Goal: Transaction & Acquisition: Subscribe to service/newsletter

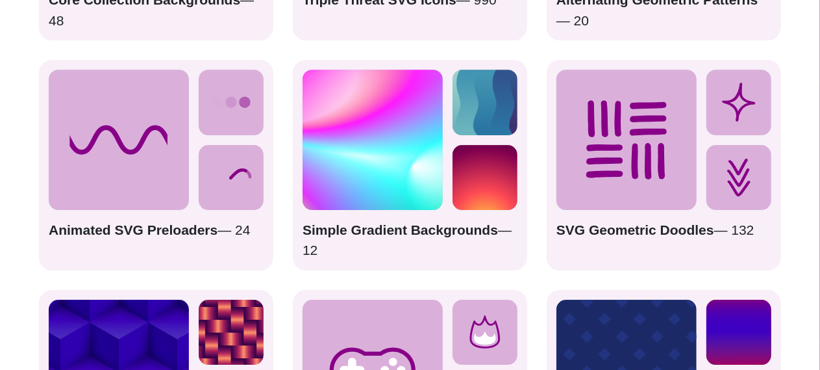
scroll to position [2040, 0]
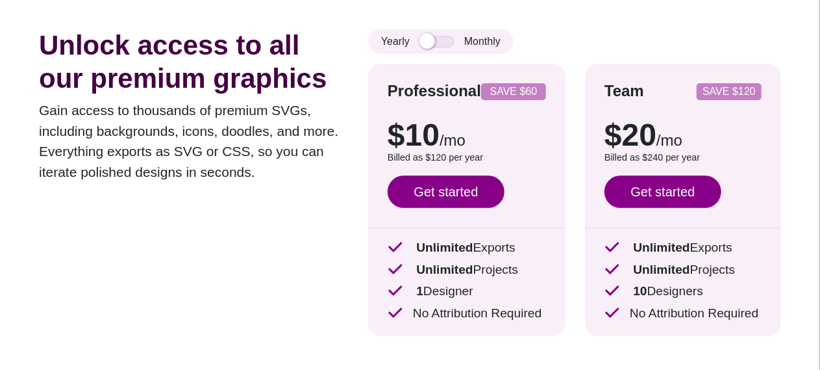
scroll to position [113, 0]
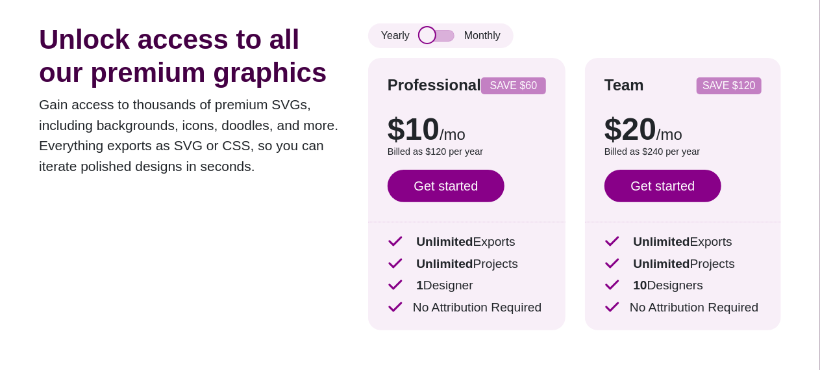
click at [425, 34] on input "checkbox" at bounding box center [437, 36] width 35 height 12
checkbox input "true"
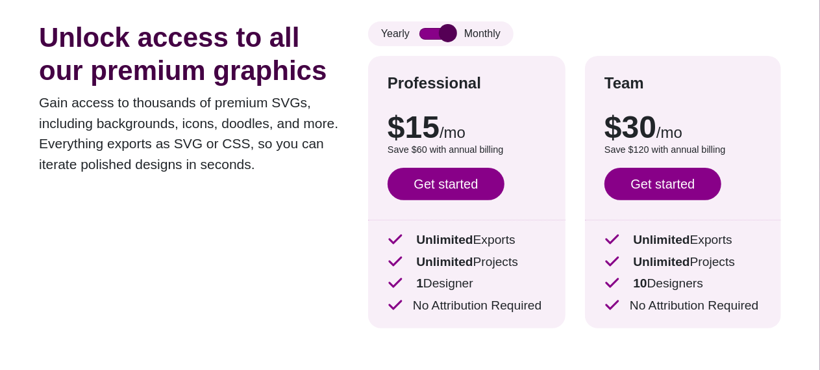
scroll to position [0, 0]
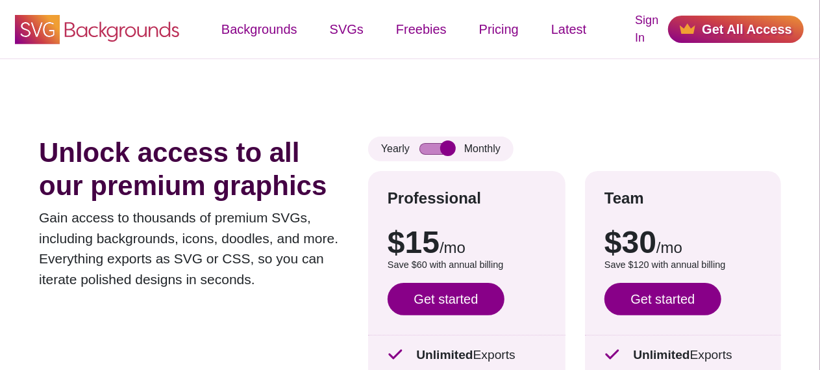
click at [125, 27] on icon at bounding box center [122, 32] width 115 height 20
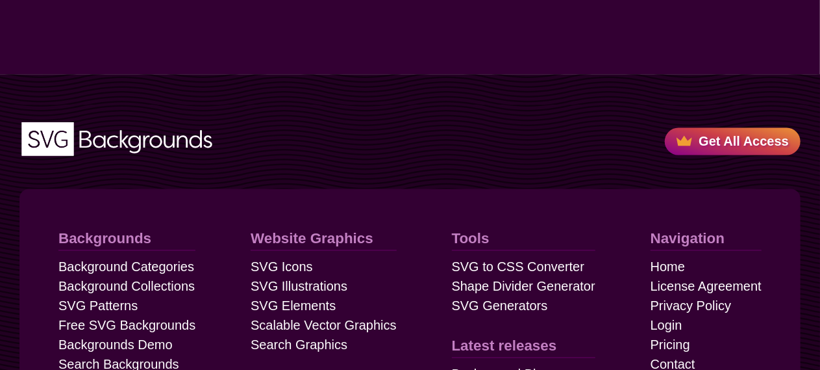
scroll to position [3712, 0]
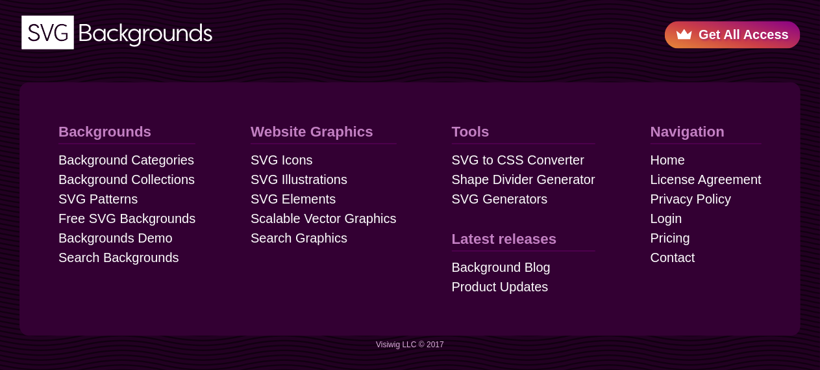
click at [726, 40] on link "Get All Access" at bounding box center [733, 34] width 136 height 27
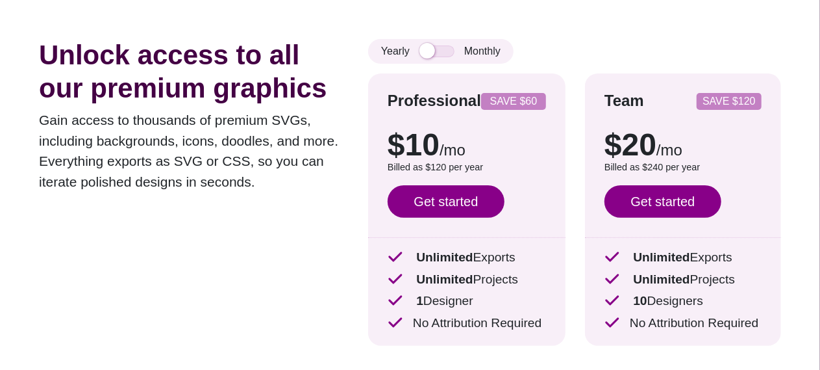
scroll to position [93, 0]
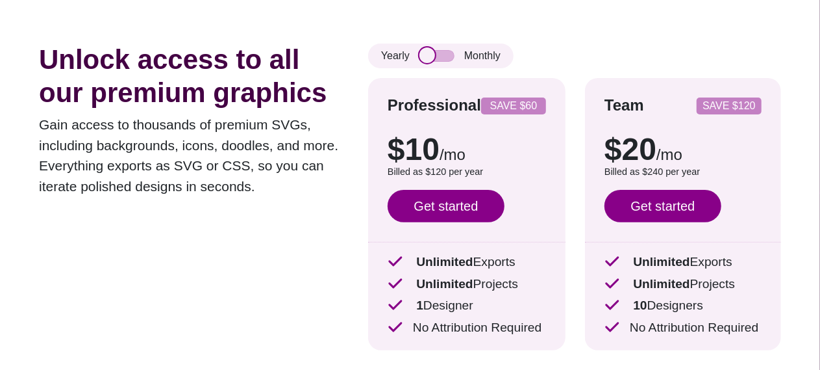
click at [423, 58] on input "checkbox" at bounding box center [437, 56] width 35 height 12
checkbox input "true"
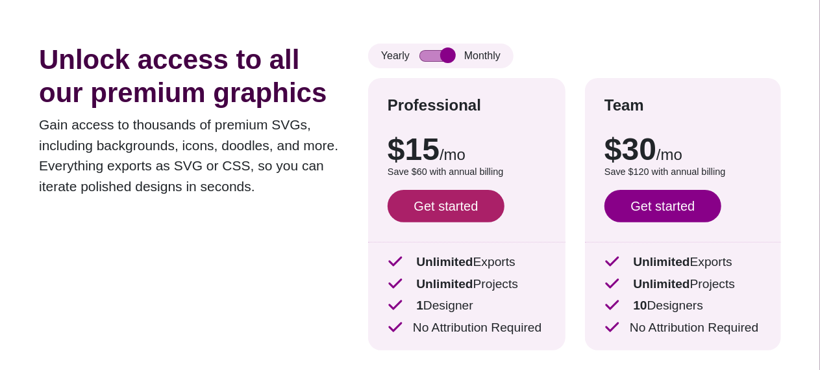
click at [466, 209] on link "Get started" at bounding box center [446, 206] width 117 height 32
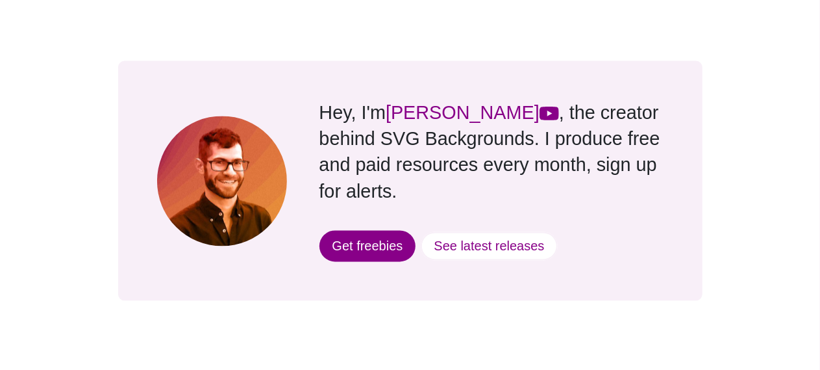
scroll to position [1287, 0]
